Goal: Transaction & Acquisition: Purchase product/service

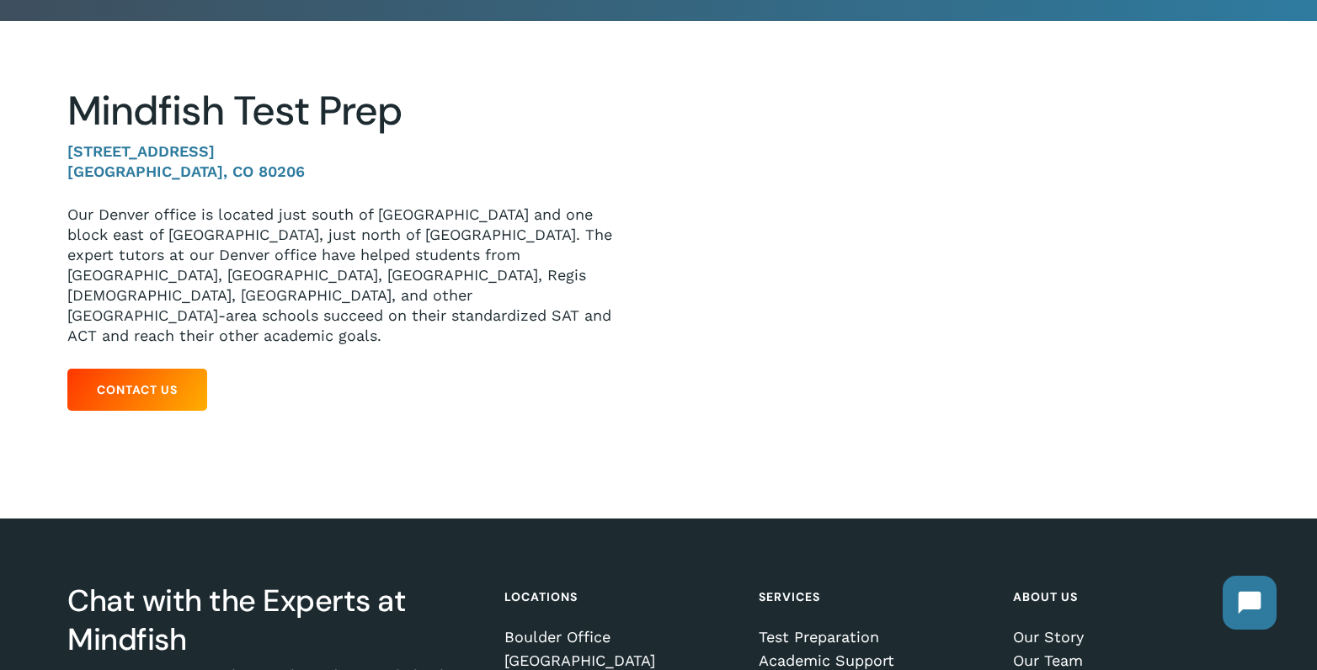
scroll to position [466, 0]
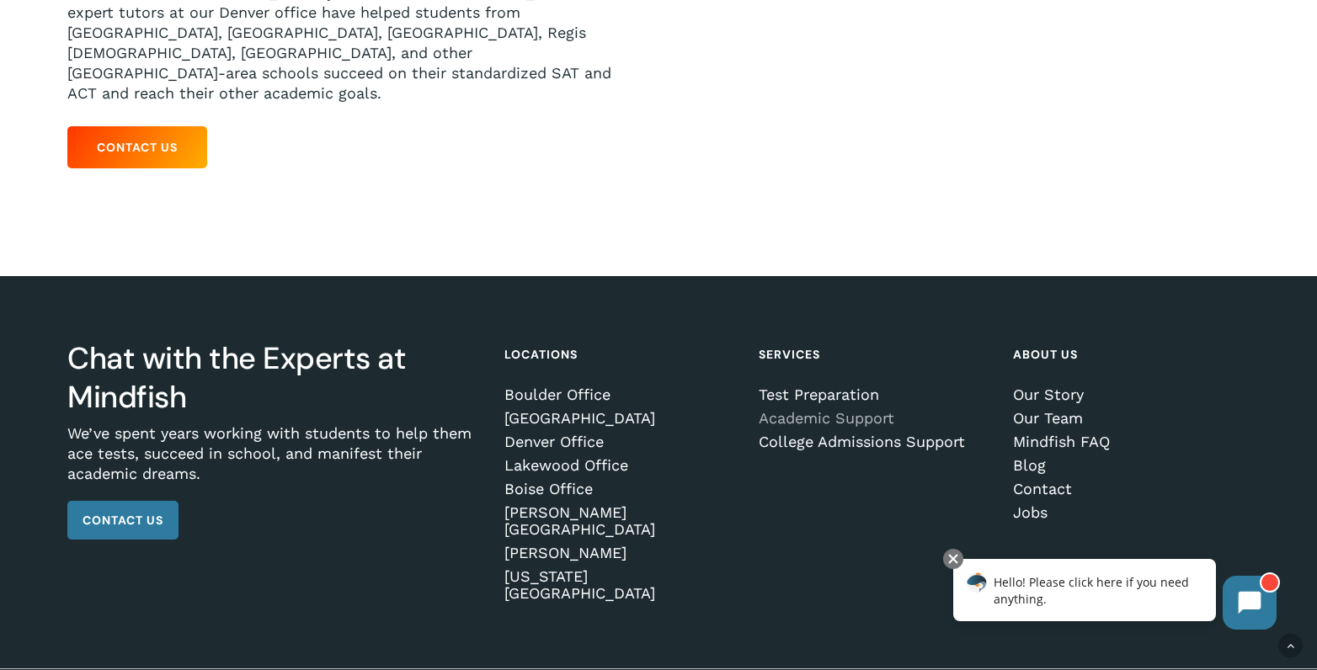
click at [852, 410] on link "Academic Support" at bounding box center [874, 418] width 231 height 17
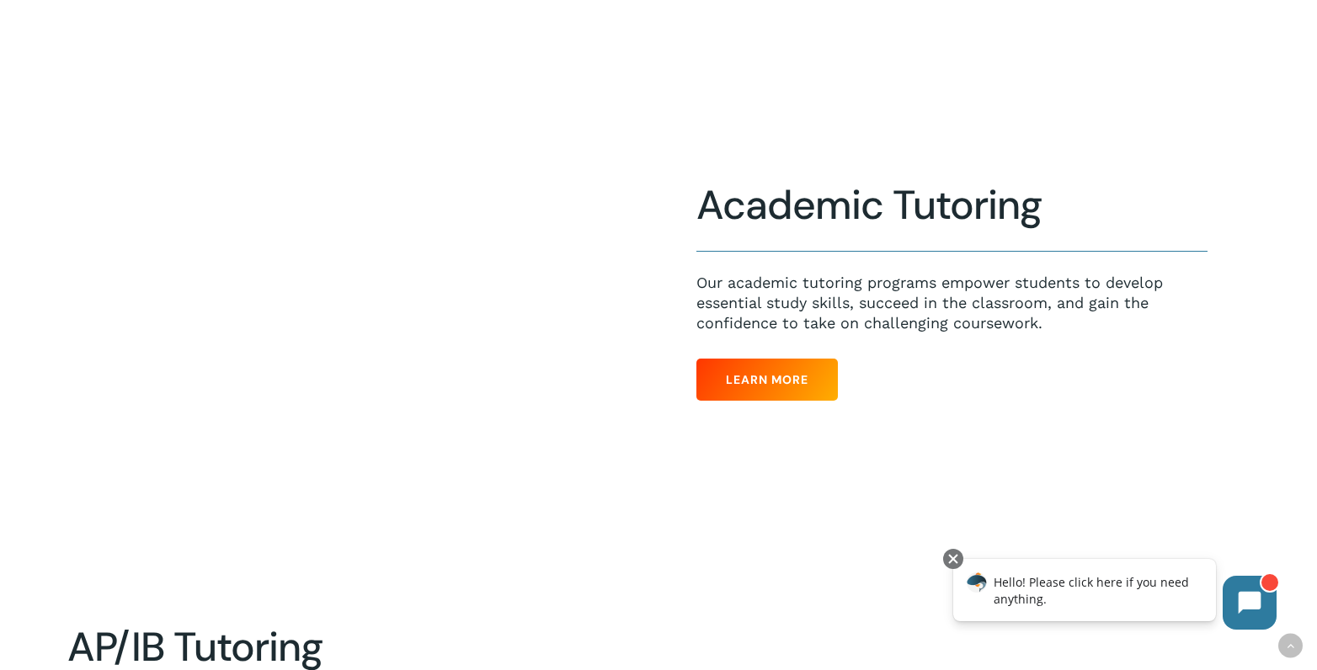
scroll to position [505, 0]
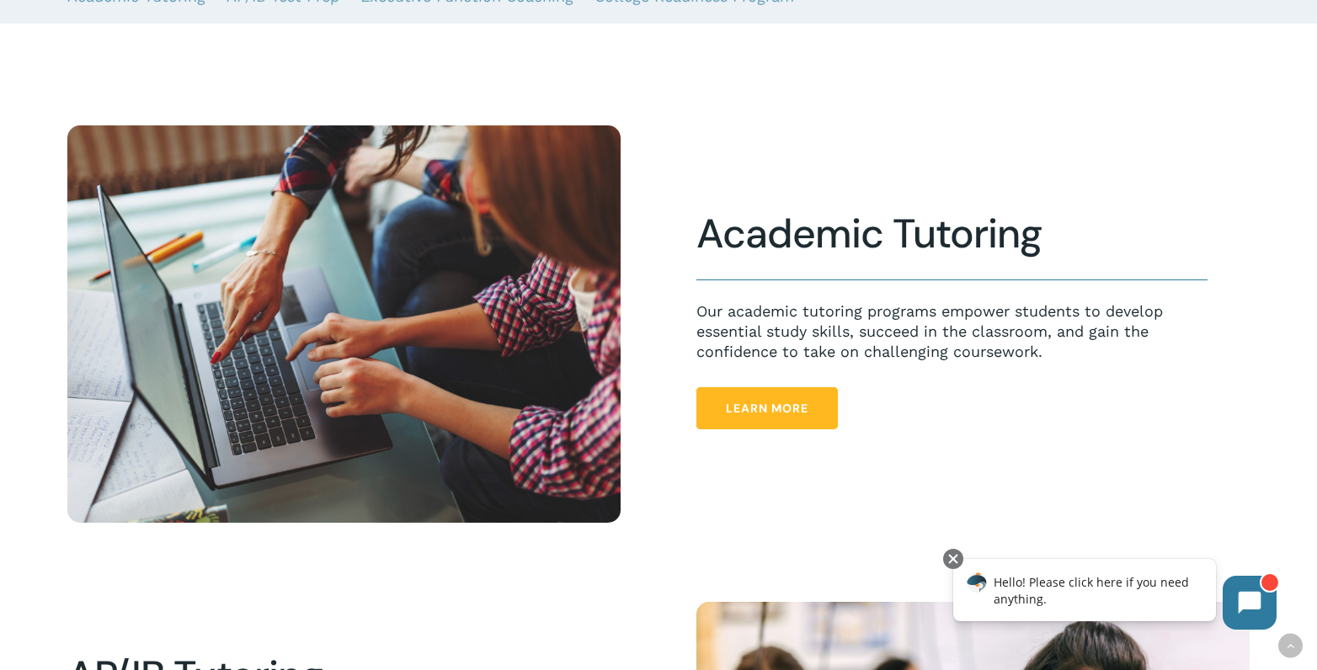
click at [764, 401] on span "Learn More" at bounding box center [767, 408] width 83 height 17
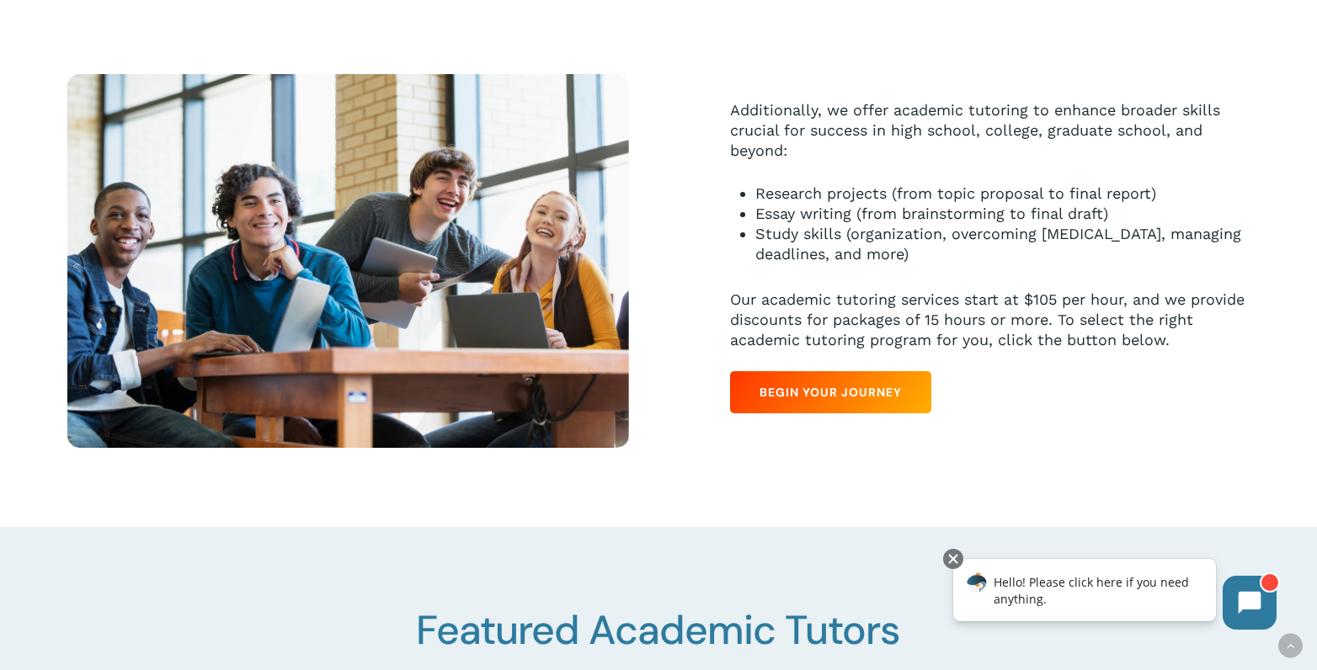
scroll to position [844, 0]
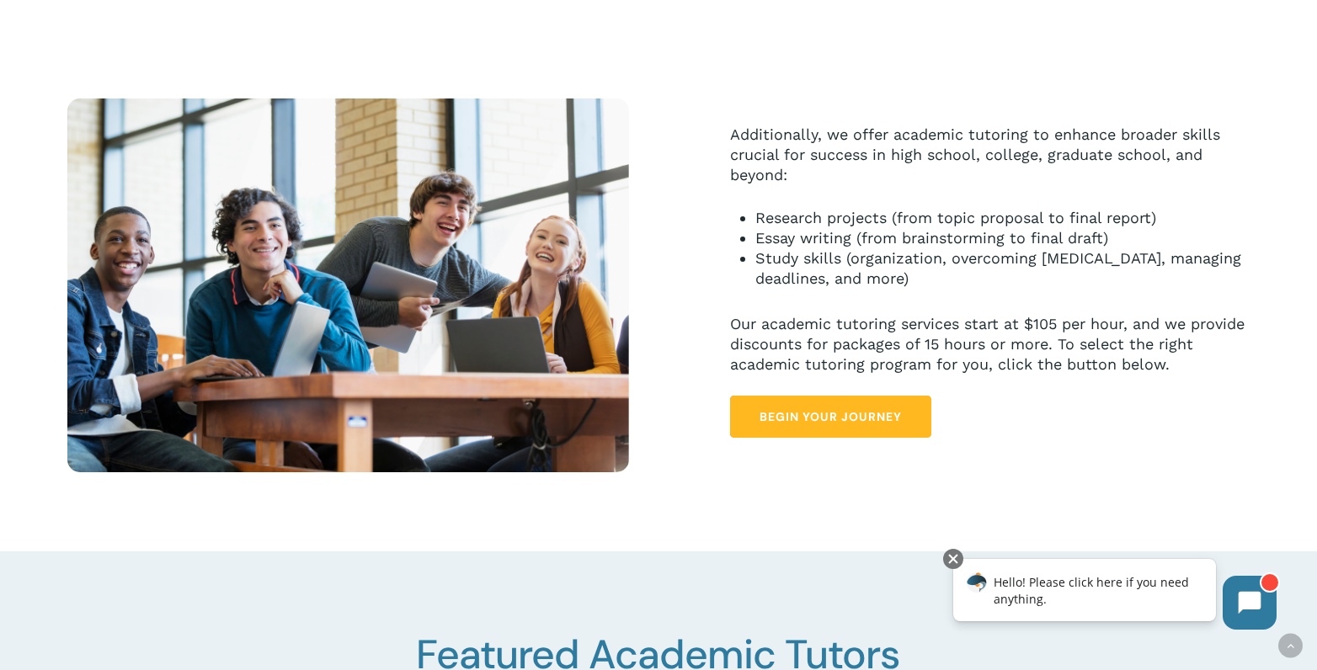
click at [781, 403] on link "Begin Your Journey" at bounding box center [830, 417] width 201 height 42
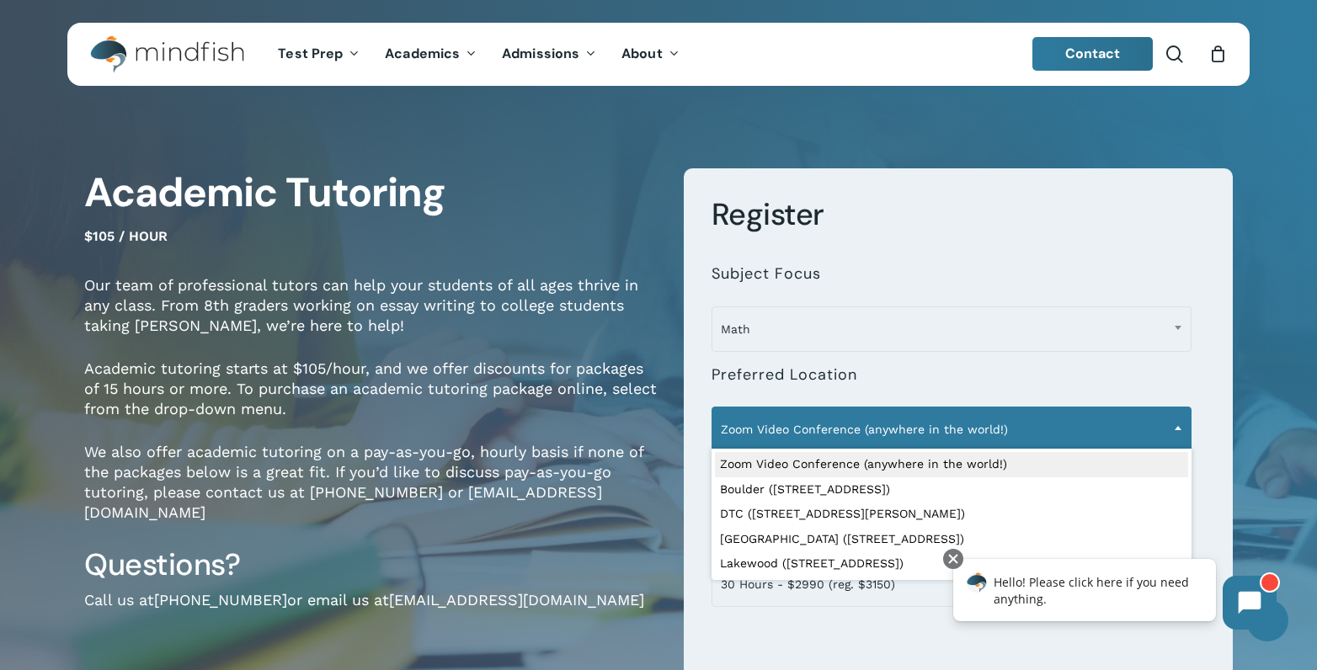
click at [965, 430] on span "Zoom Video Conference (anywhere in the world!)" at bounding box center [951, 429] width 479 height 35
